Goal: Transaction & Acquisition: Download file/media

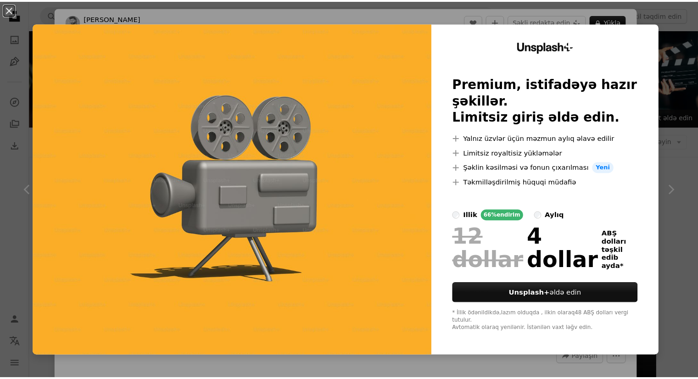
scroll to position [826, 0]
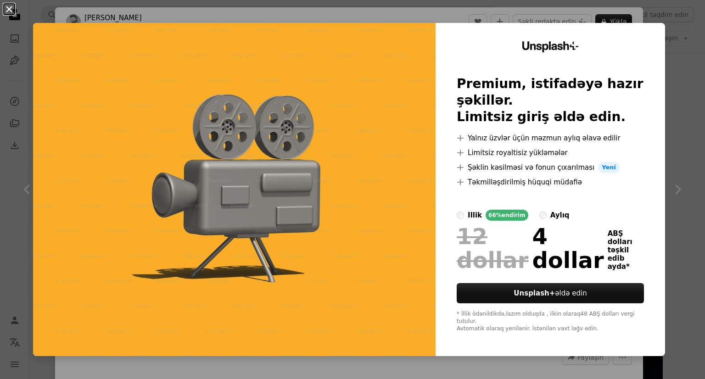
click at [8, 8] on button "An X shape" at bounding box center [9, 9] width 11 height 11
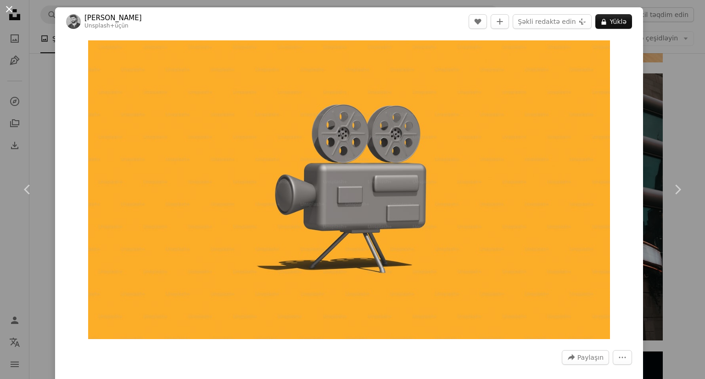
click at [9, 11] on button "An X shape" at bounding box center [9, 9] width 11 height 11
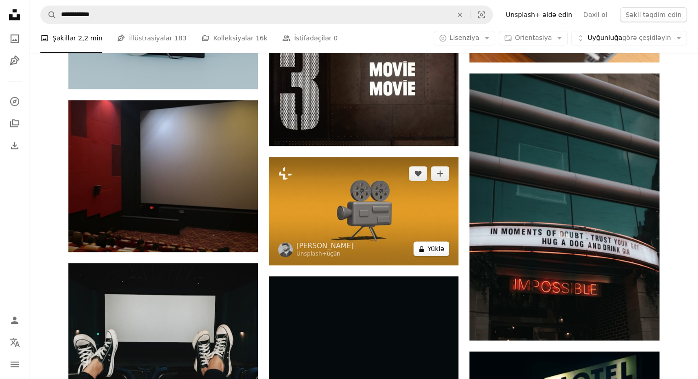
click at [429, 249] on font "Yüklə" at bounding box center [436, 248] width 17 height 7
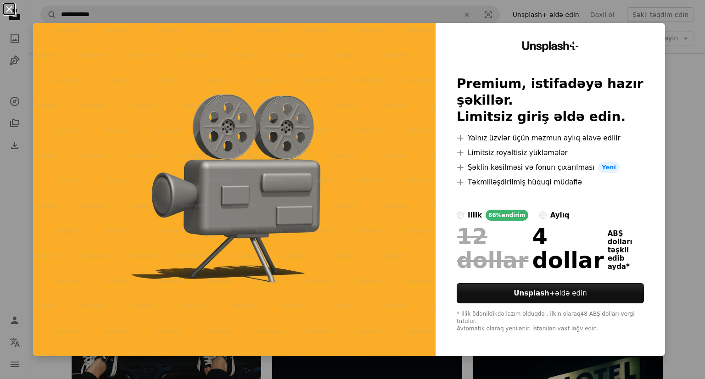
click at [10, 5] on button "An X shape" at bounding box center [9, 9] width 11 height 11
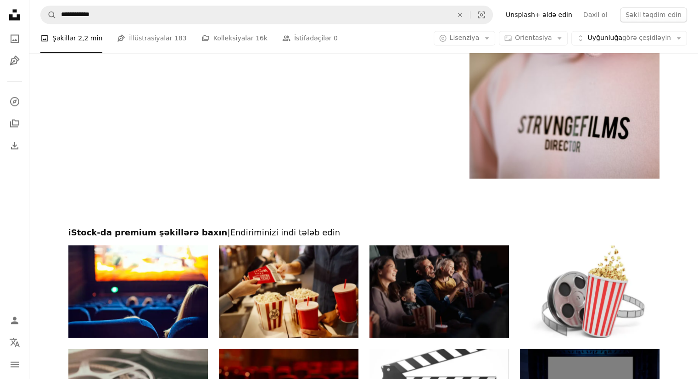
scroll to position [1606, 0]
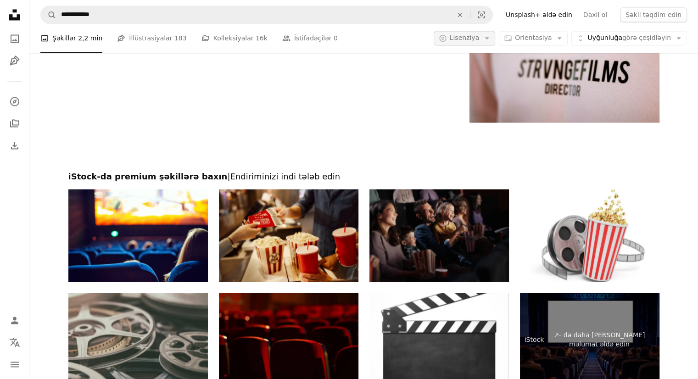
click at [494, 33] on button "A copyright icon © Lisenziya Arrow down" at bounding box center [465, 38] width 62 height 15
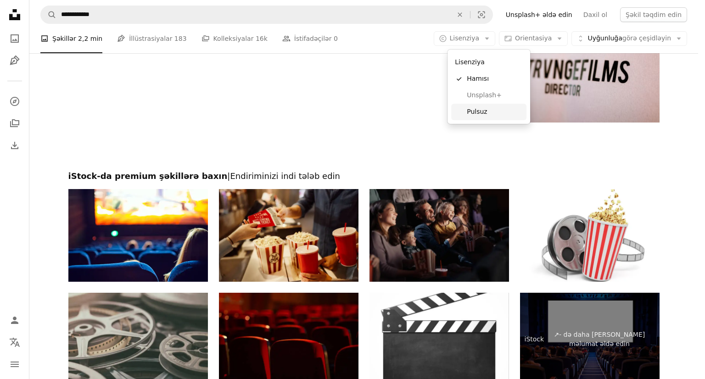
click at [473, 111] on font "Pulsuz" at bounding box center [477, 111] width 20 height 7
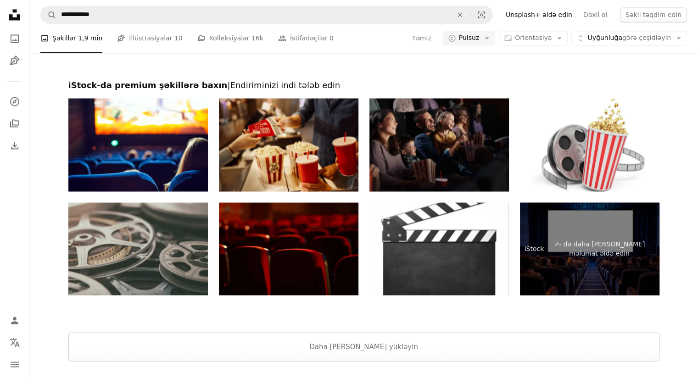
scroll to position [1606, 0]
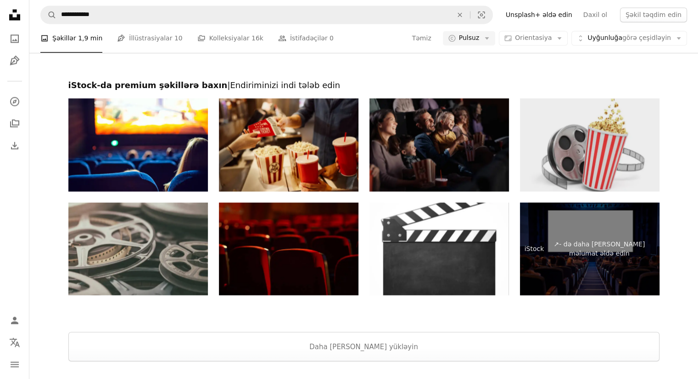
click at [580, 125] on img at bounding box center [589, 144] width 139 height 93
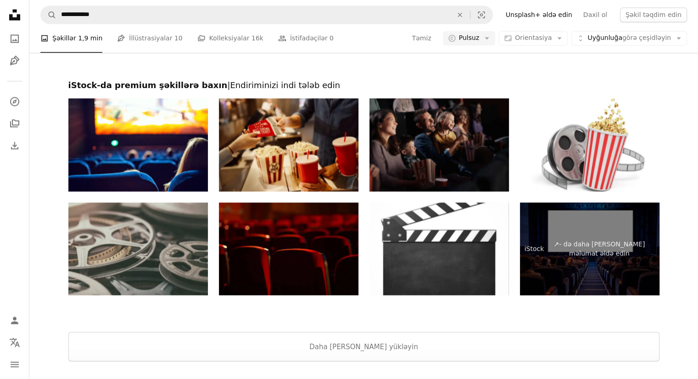
scroll to position [1694, 0]
click at [336, 332] on button "Daha [PERSON_NAME] yükləyin" at bounding box center [363, 346] width 591 height 29
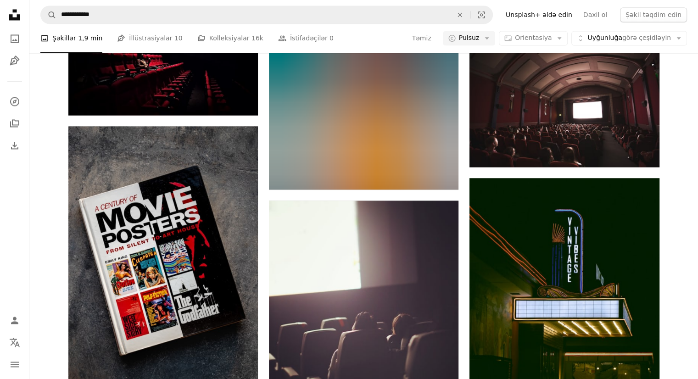
scroll to position [14677, 0]
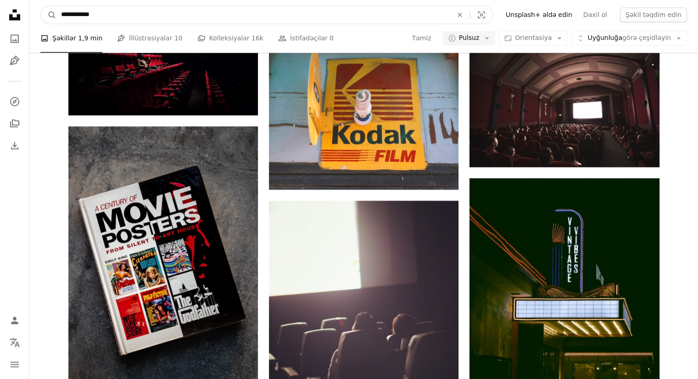
click at [79, 17] on input "**********" at bounding box center [252, 14] width 393 height 17
type input "**********"
click button "A magnifying glass" at bounding box center [49, 14] width 16 height 17
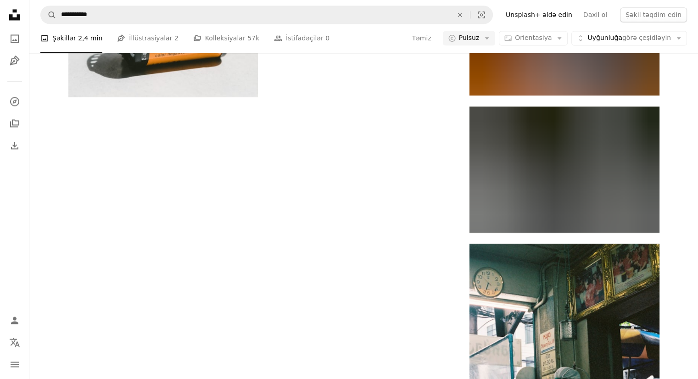
scroll to position [2185, 0]
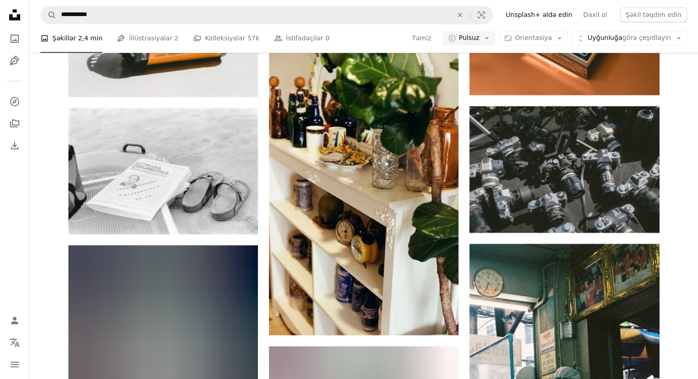
scroll to position [2589, 0]
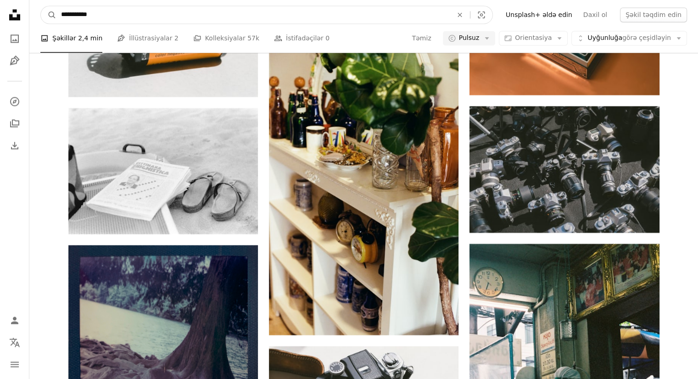
click at [180, 21] on input "**********" at bounding box center [252, 14] width 393 height 17
type input "*"
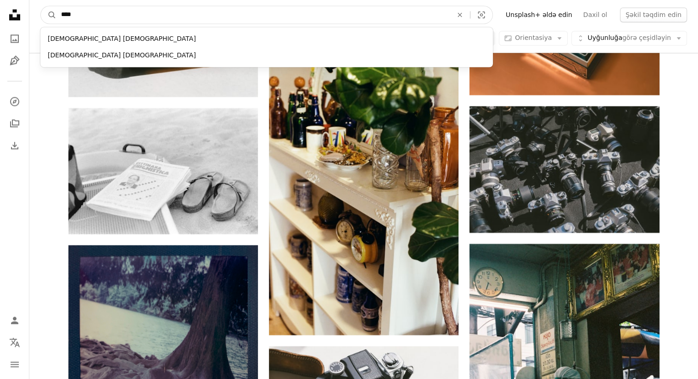
type input "****"
click at [41, 6] on button "A magnifying glass" at bounding box center [49, 14] width 16 height 17
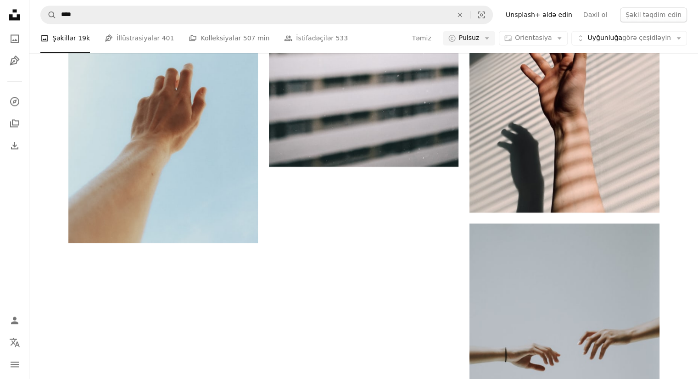
scroll to position [2495, 0]
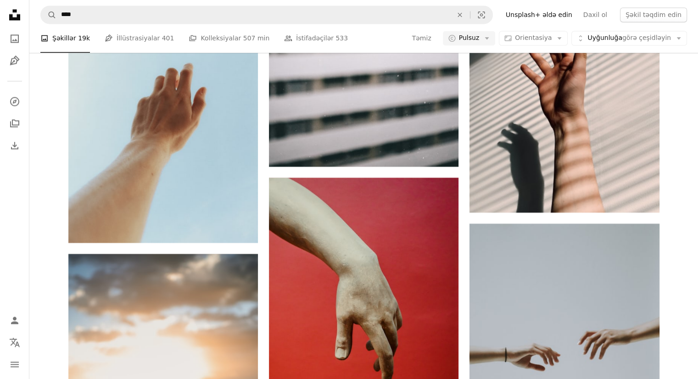
scroll to position [2807, 0]
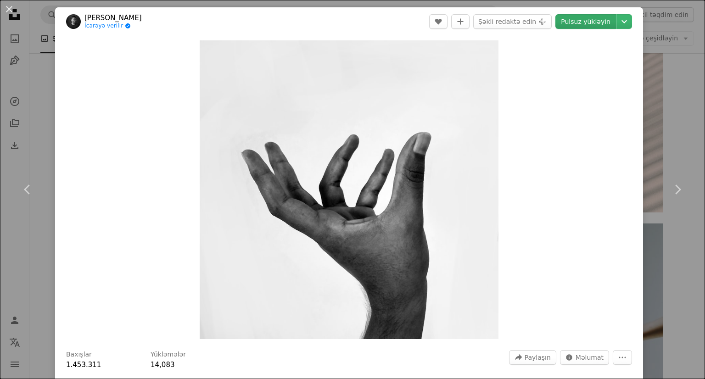
click at [587, 20] on font "Pulsuz yükləyin" at bounding box center [586, 21] width 50 height 7
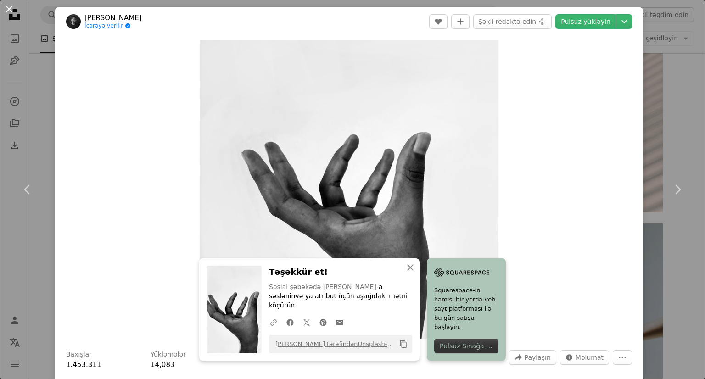
click at [5, 10] on button "An X shape" at bounding box center [9, 9] width 11 height 11
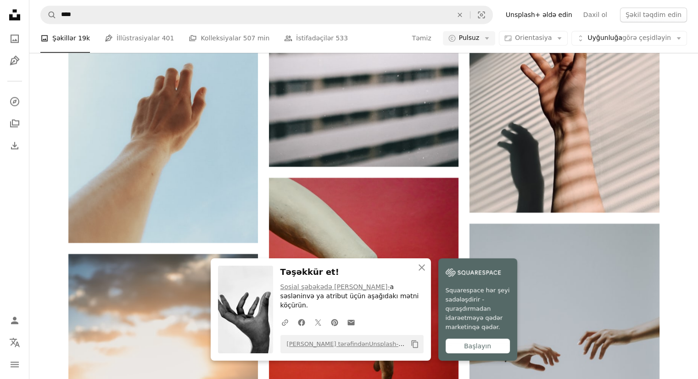
scroll to position [2991, 0]
click at [15, 218] on nav "Unsplash logo Unsplash Home A photo Pen Tool A compass A stack of folders Downl…" at bounding box center [14, 189] width 29 height 379
click at [421, 272] on icon "An X shape" at bounding box center [421, 267] width 11 height 11
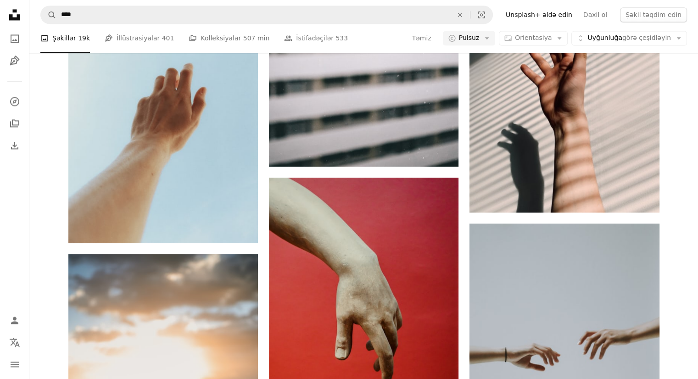
scroll to position [5193, 0]
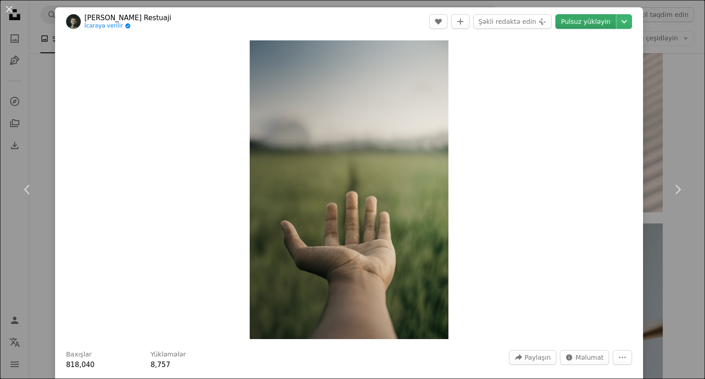
click at [576, 19] on font "Pulsuz yükləyin" at bounding box center [586, 21] width 50 height 7
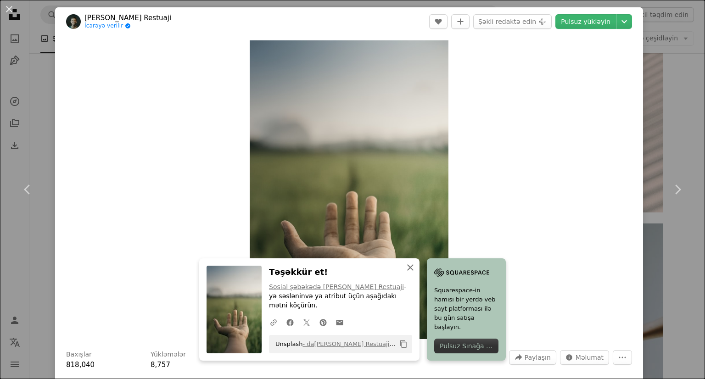
click at [405, 275] on button "An X shape Bağlayın" at bounding box center [410, 267] width 18 height 18
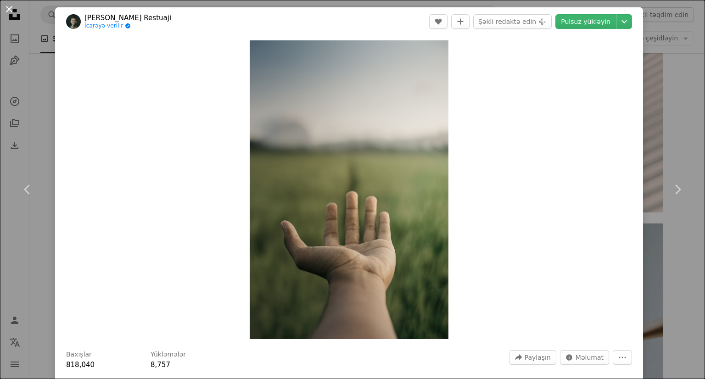
click at [8, 11] on button "An X shape" at bounding box center [9, 9] width 11 height 11
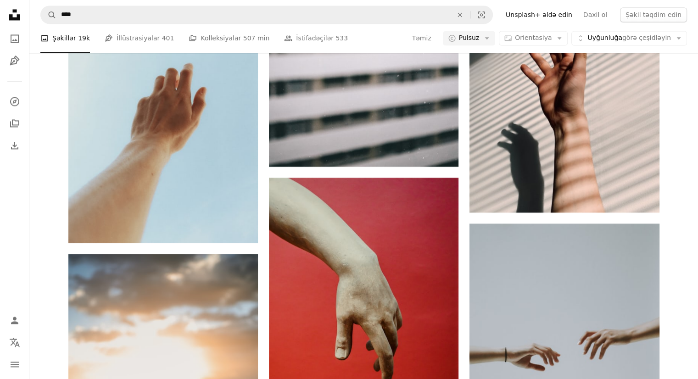
scroll to position [6018, 0]
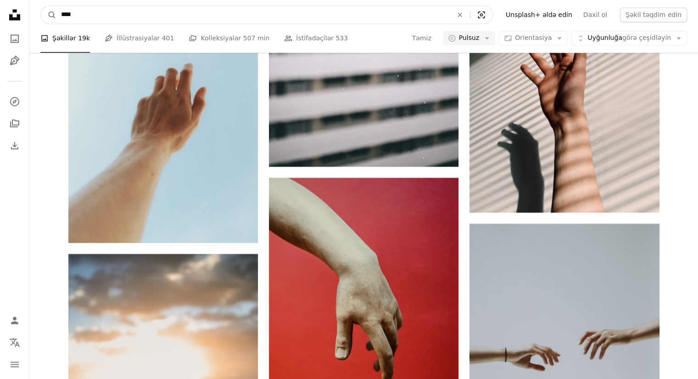
click at [492, 11] on icon "Visual search" at bounding box center [481, 14] width 22 height 9
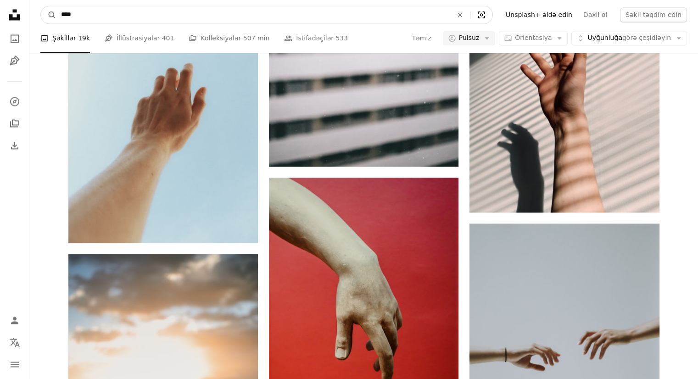
click at [484, 16] on icon "Vizual axtarış" at bounding box center [481, 14] width 7 height 7
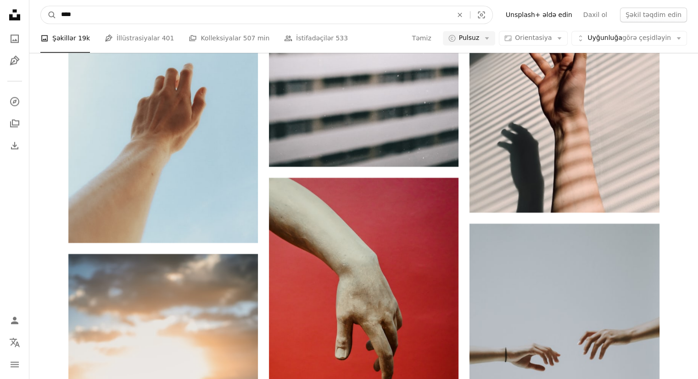
click at [154, 20] on input "****" at bounding box center [252, 14] width 393 height 17
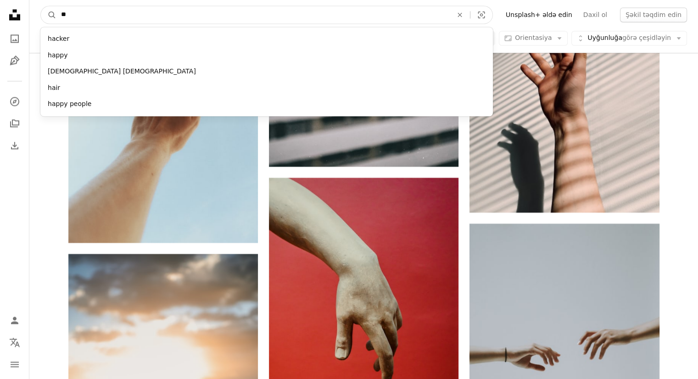
type input "*"
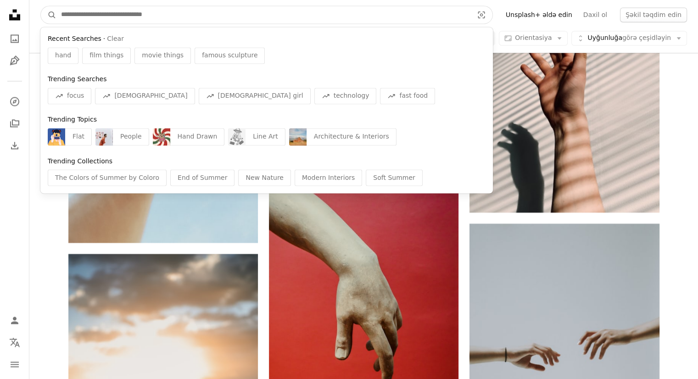
type input "*"
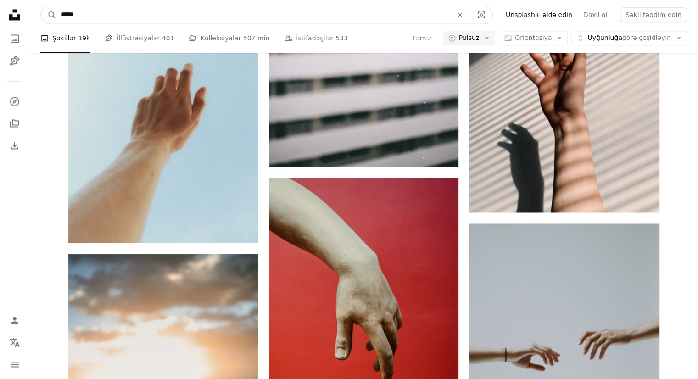
type input "*****"
click at [41, 6] on button "A magnifying glass" at bounding box center [49, 14] width 16 height 17
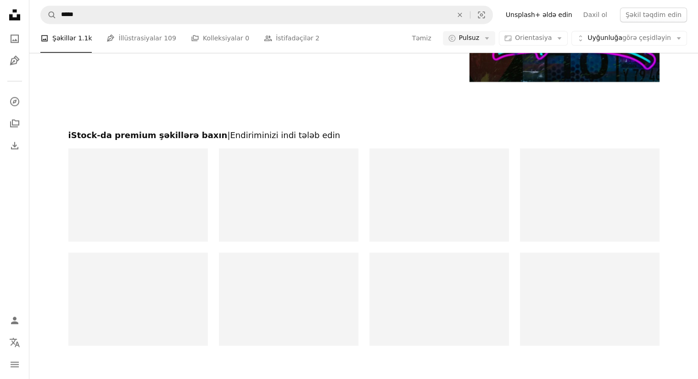
scroll to position [688, 0]
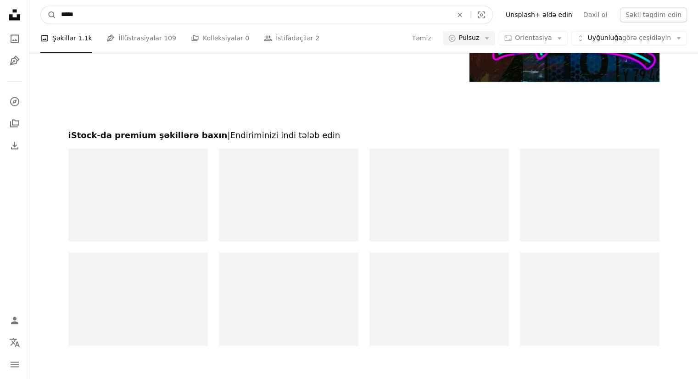
click at [170, 15] on input "*****" at bounding box center [252, 14] width 393 height 17
type input "*"
type input "*****"
click button "A magnifying glass" at bounding box center [49, 14] width 16 height 17
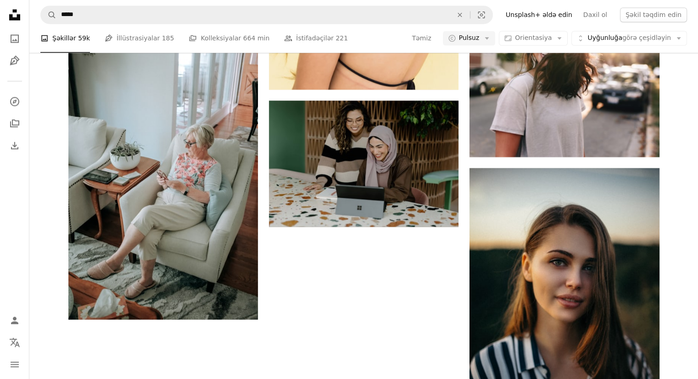
scroll to position [2409, 0]
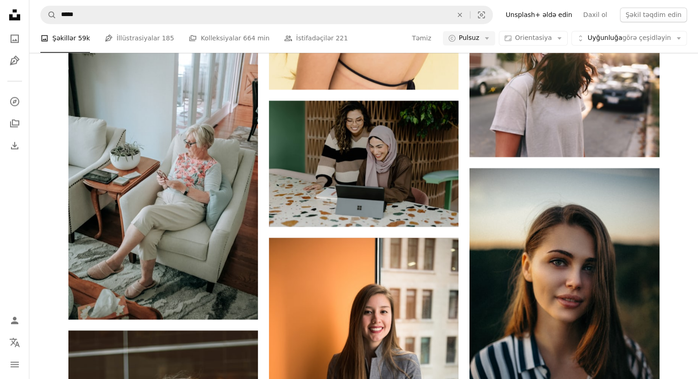
scroll to position [12135, 0]
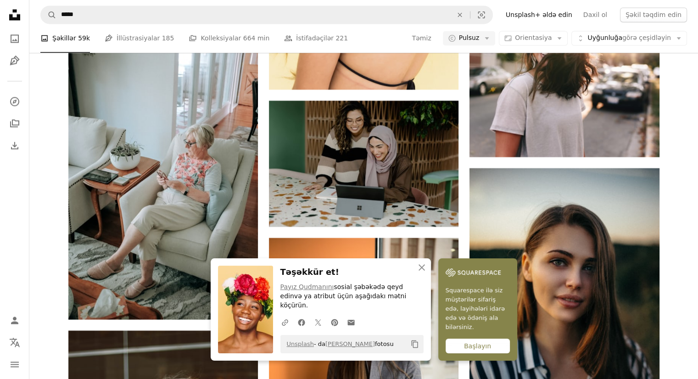
scroll to position [12410, 0]
click at [421, 273] on icon "An X shape" at bounding box center [421, 267] width 11 height 11
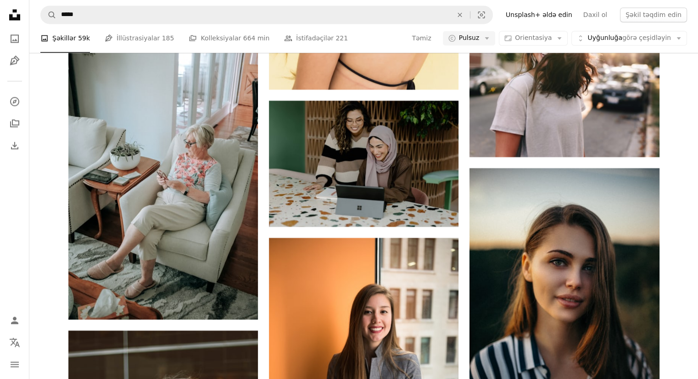
scroll to position [8649, 0]
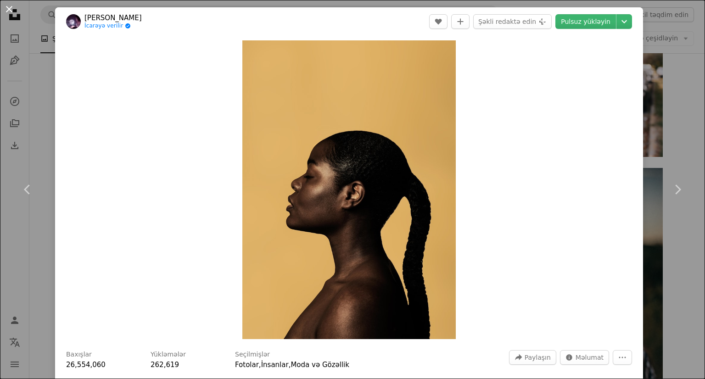
click at [9, 7] on button "An X shape" at bounding box center [9, 9] width 11 height 11
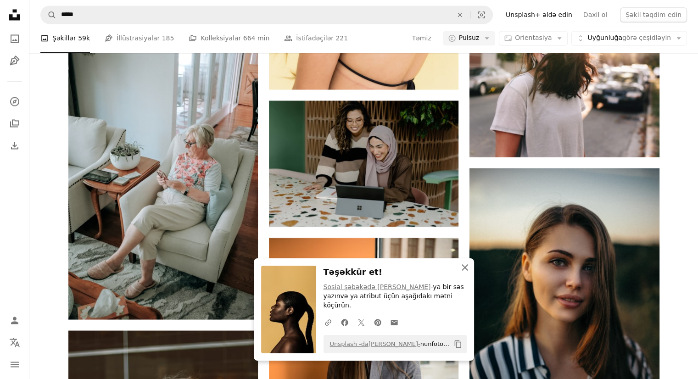
click at [461, 273] on icon "An X shape" at bounding box center [464, 267] width 11 height 11
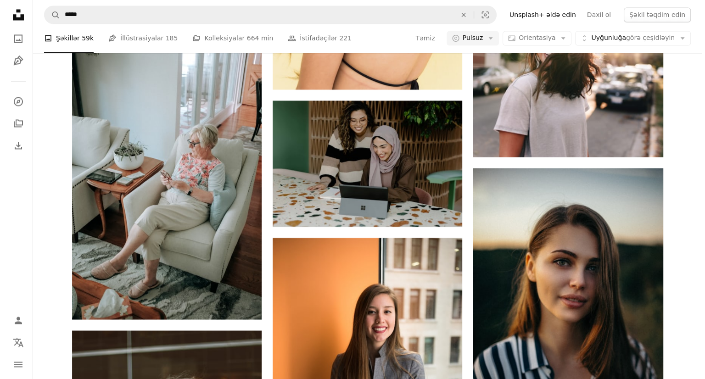
scroll to position [8740, 0]
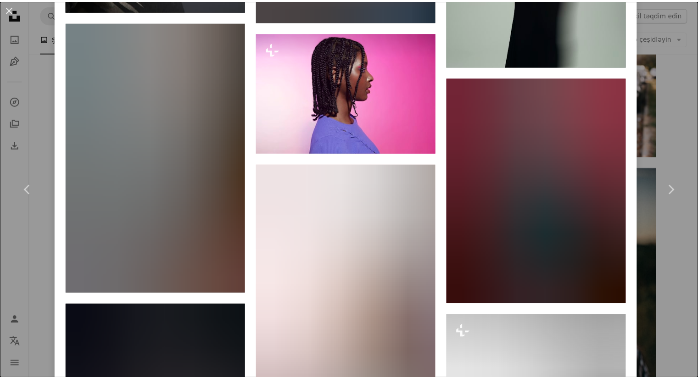
scroll to position [1239, 0]
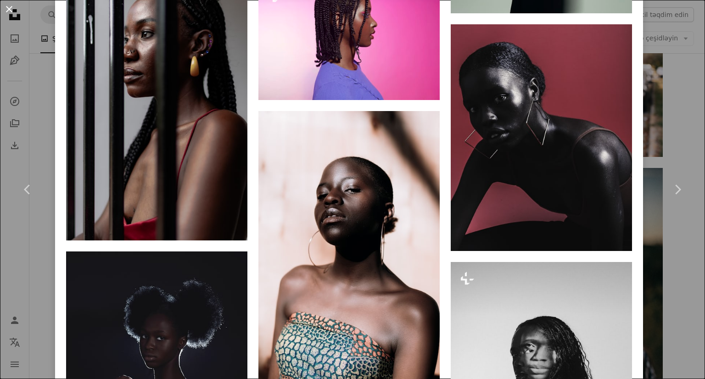
click at [9, 9] on button "An X shape" at bounding box center [9, 9] width 11 height 11
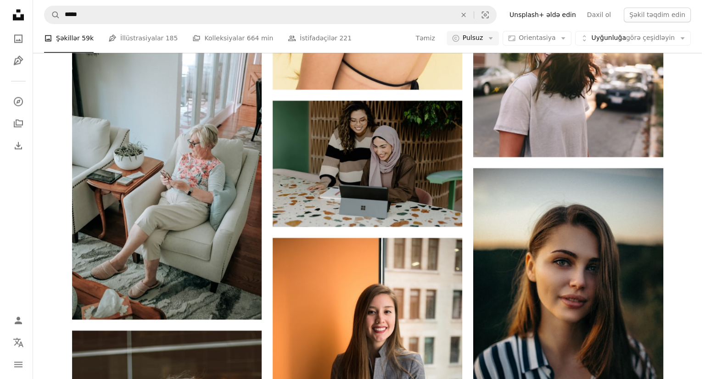
scroll to position [12181, 0]
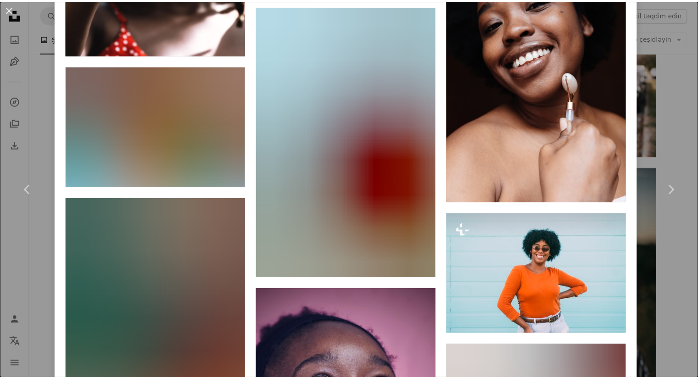
scroll to position [4175, 0]
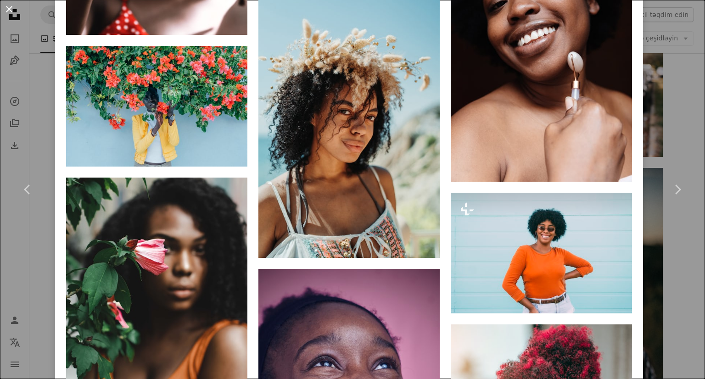
click at [13, 6] on button "An X shape" at bounding box center [9, 9] width 11 height 11
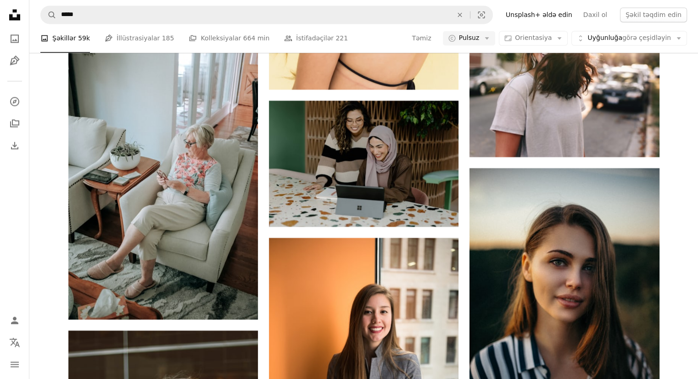
scroll to position [13190, 0]
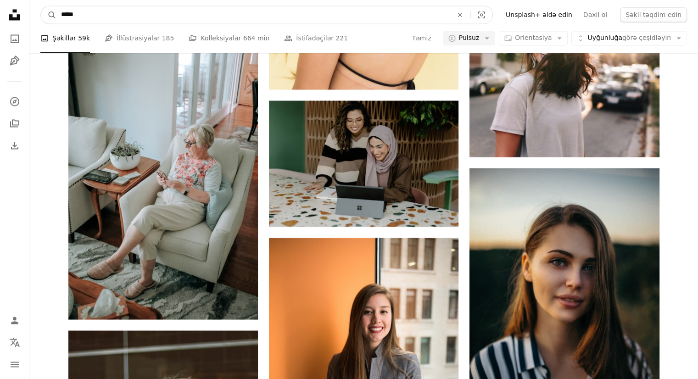
click at [200, 11] on input "*****" at bounding box center [252, 14] width 393 height 17
type input "*"
type input "*******"
click button "A magnifying glass" at bounding box center [49, 14] width 16 height 17
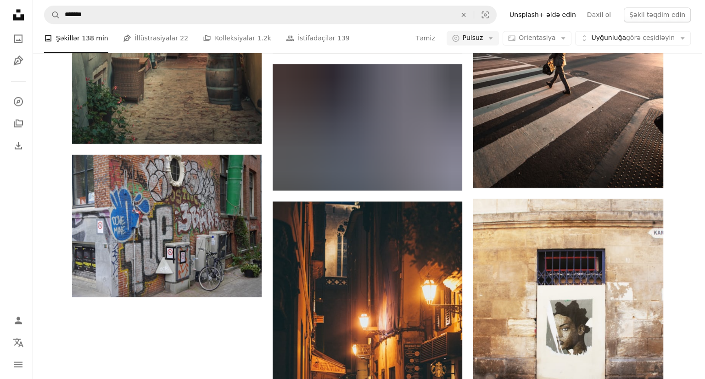
scroll to position [159, 0]
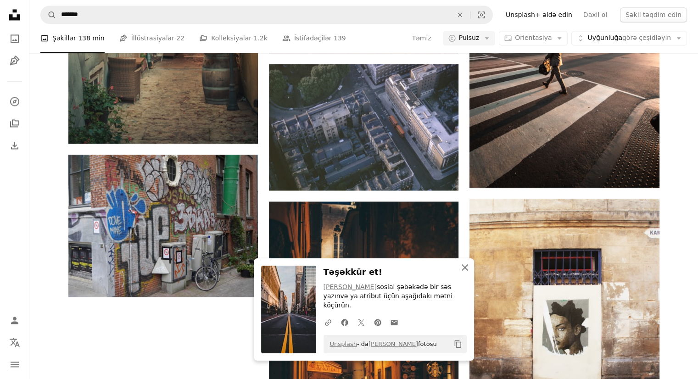
click at [465, 271] on icon "button" at bounding box center [465, 267] width 6 height 6
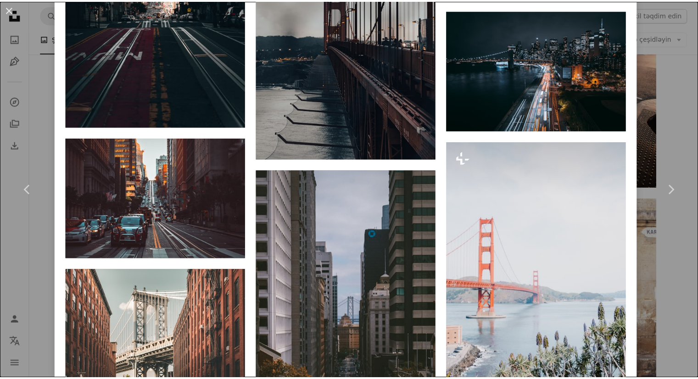
scroll to position [3762, 0]
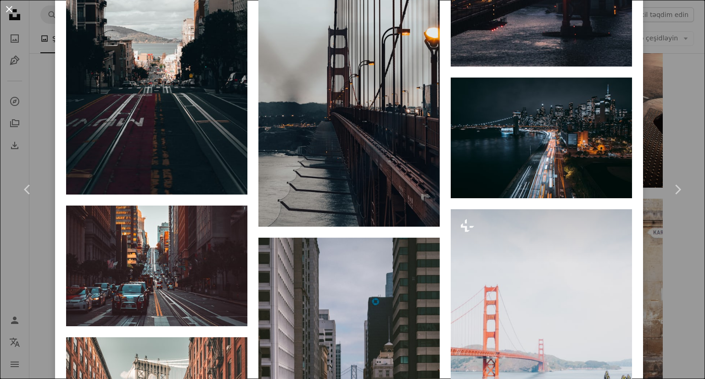
click at [10, 9] on button "An X shape" at bounding box center [9, 9] width 11 height 11
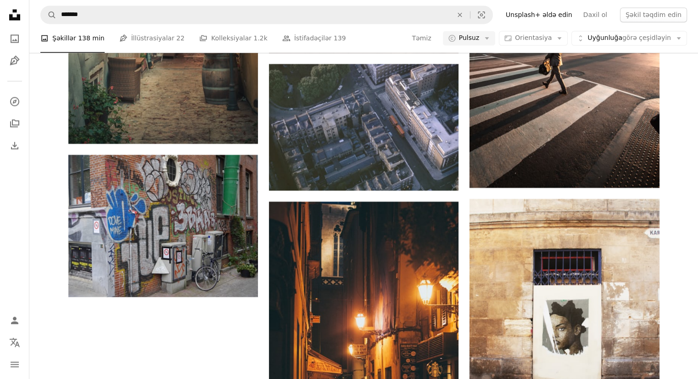
scroll to position [434, 0]
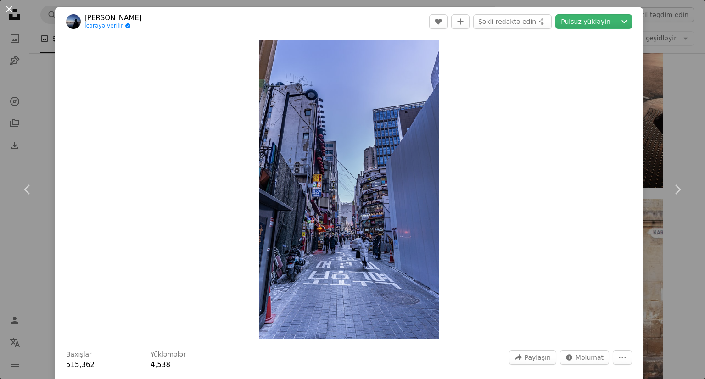
click at [11, 10] on button "An X shape" at bounding box center [9, 9] width 11 height 11
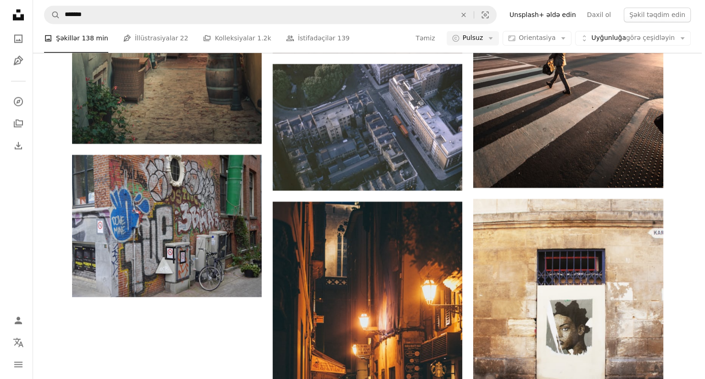
scroll to position [471, 0]
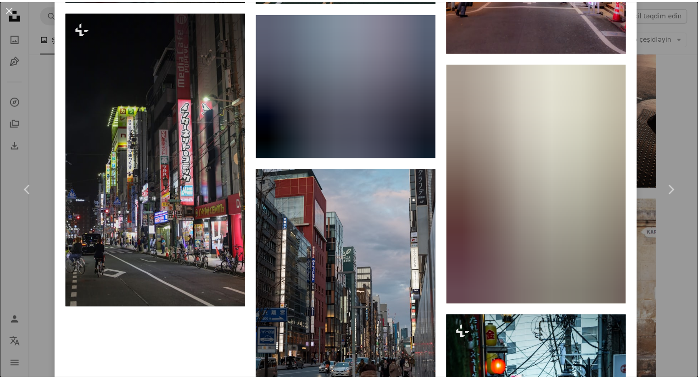
scroll to position [2074, 0]
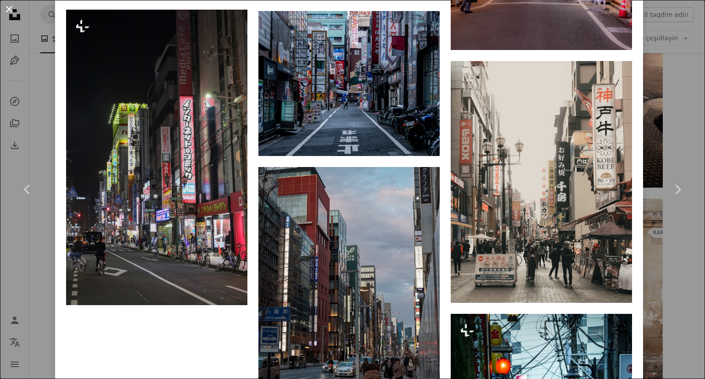
click at [7, 6] on button "An X shape" at bounding box center [9, 9] width 11 height 11
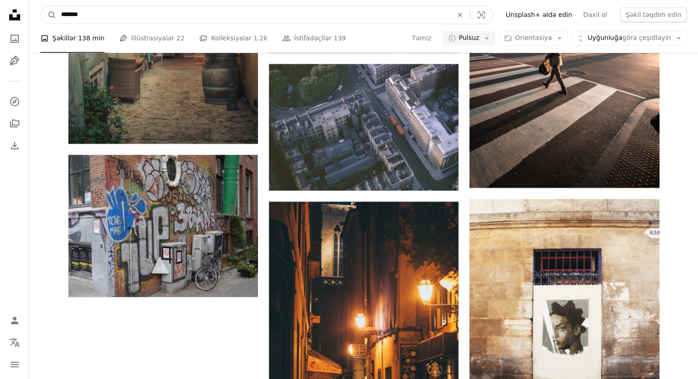
click at [133, 10] on input "*******" at bounding box center [252, 14] width 393 height 17
type input "*"
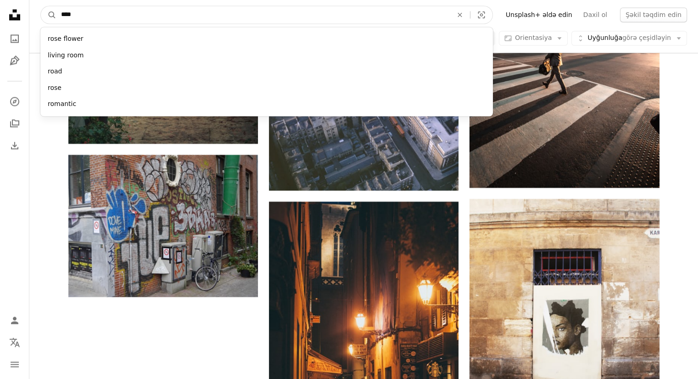
type input "*****"
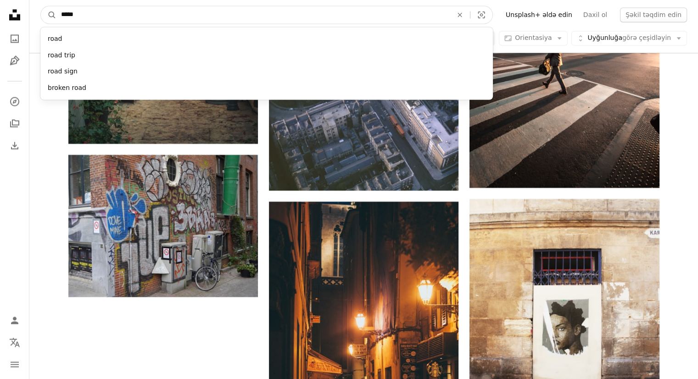
click button "A magnifying glass" at bounding box center [49, 14] width 16 height 17
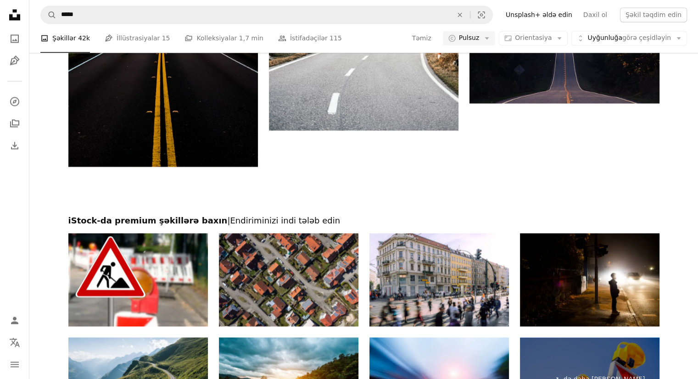
scroll to position [220, 0]
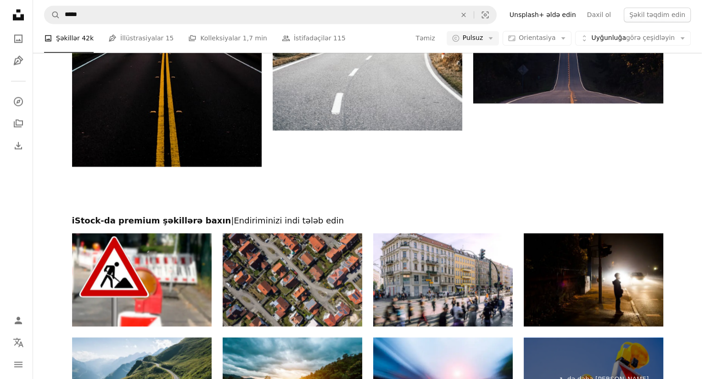
scroll to position [1229, 0]
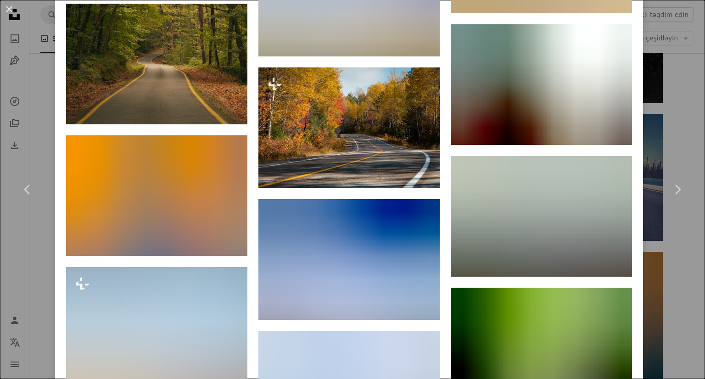
scroll to position [5003, 0]
